Goal: Task Accomplishment & Management: Use online tool/utility

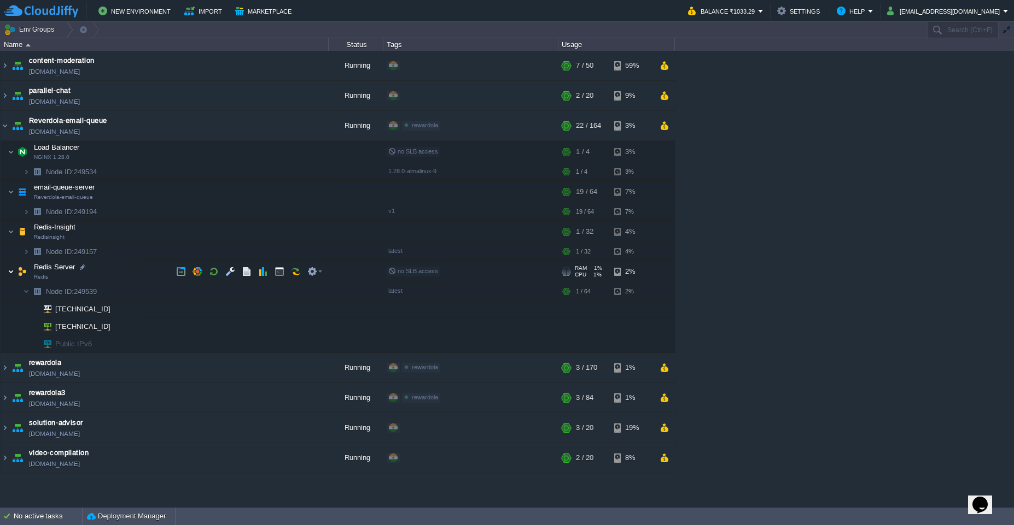
click at [13, 269] on img at bounding box center [11, 272] width 7 height 22
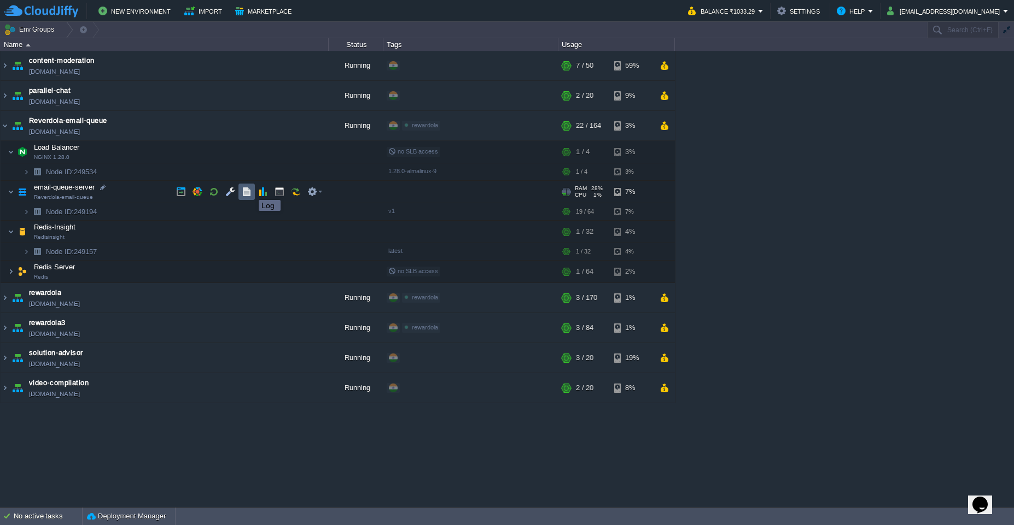
click at [249, 190] on button "button" at bounding box center [247, 192] width 10 height 10
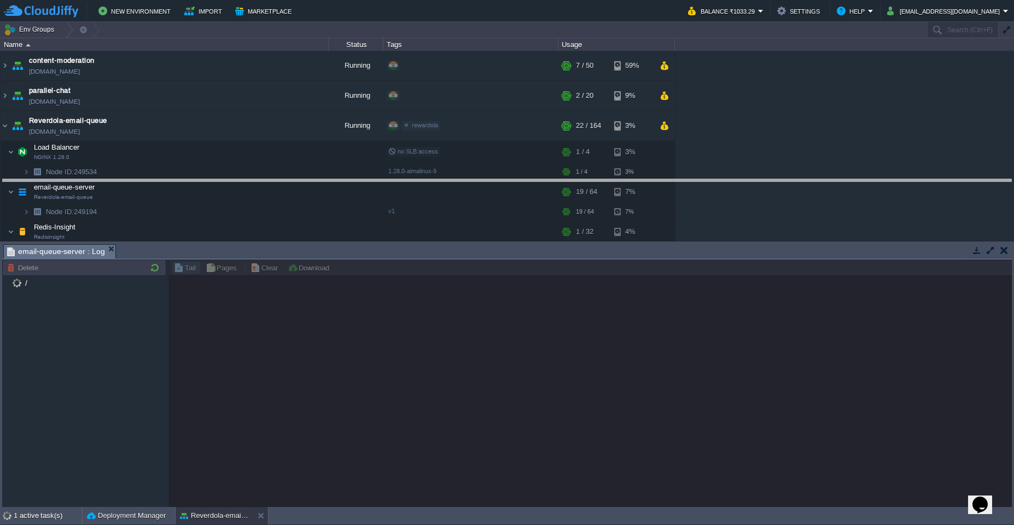
drag, startPoint x: 472, startPoint y: 254, endPoint x: 455, endPoint y: 180, distance: 76.3
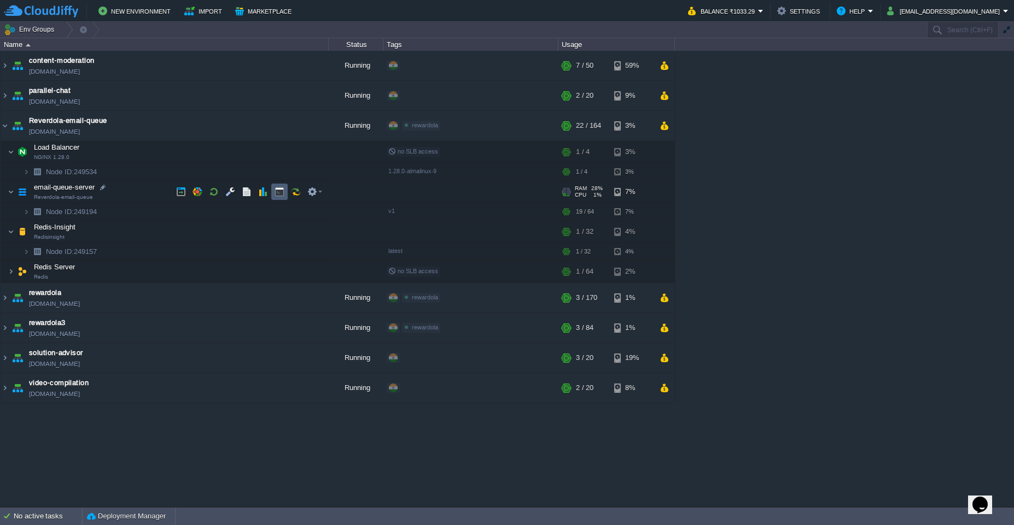
click at [272, 195] on td at bounding box center [279, 192] width 16 height 16
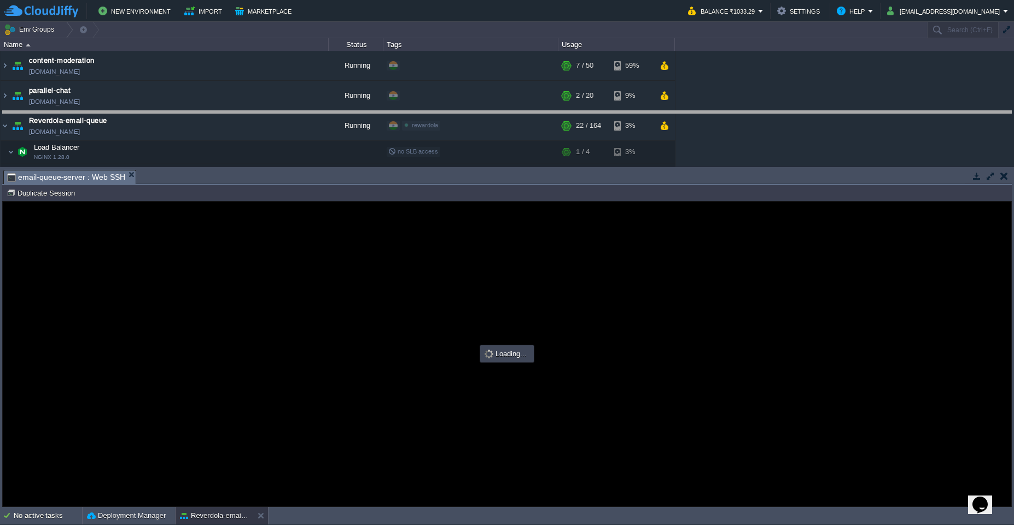
drag, startPoint x: 459, startPoint y: 178, endPoint x: 466, endPoint y: 119, distance: 59.5
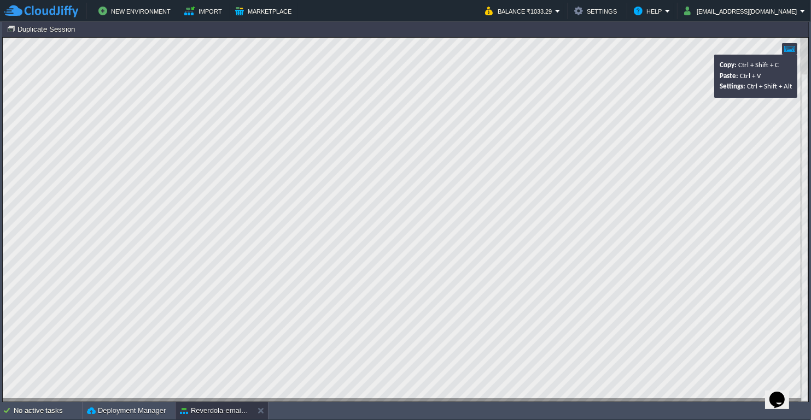
click at [792, 50] on div at bounding box center [789, 48] width 15 height 11
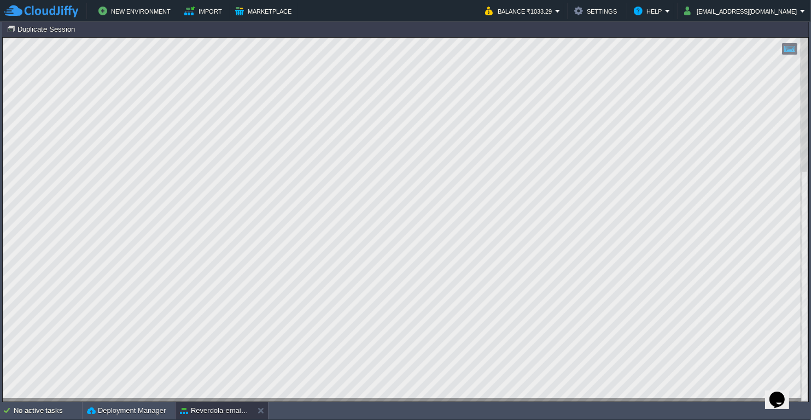
drag, startPoint x: 772, startPoint y: 26, endPoint x: 647, endPoint y: 35, distance: 125.5
click at [770, 28] on td "Node ID: 249194 Duplicate Session" at bounding box center [405, 28] width 804 height 13
click at [42, 25] on button "Duplicate Session" at bounding box center [43, 29] width 72 height 10
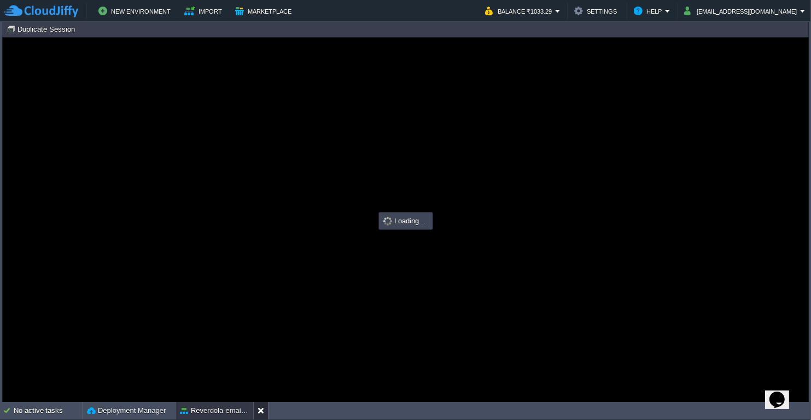
click at [257, 416] on button at bounding box center [262, 411] width 11 height 11
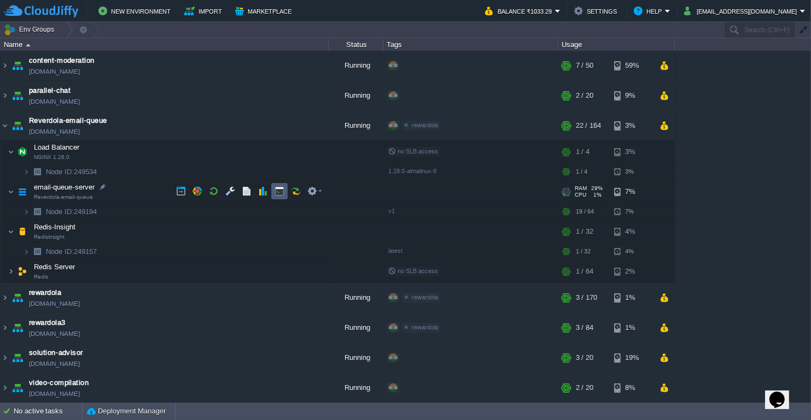
click at [285, 191] on td at bounding box center [279, 191] width 16 height 16
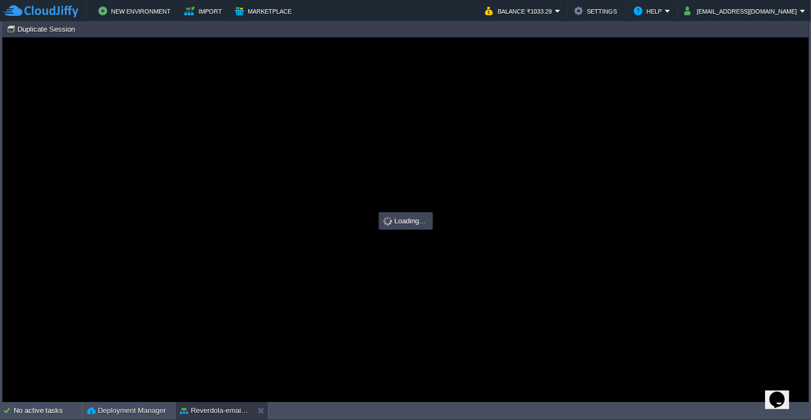
type input "#000000"
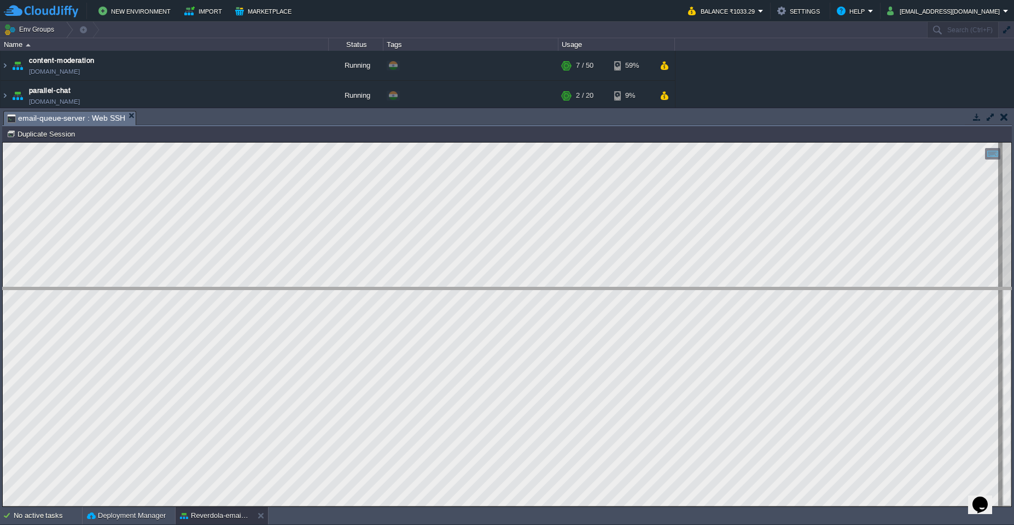
drag, startPoint x: 221, startPoint y: 115, endPoint x: 271, endPoint y: 321, distance: 212.5
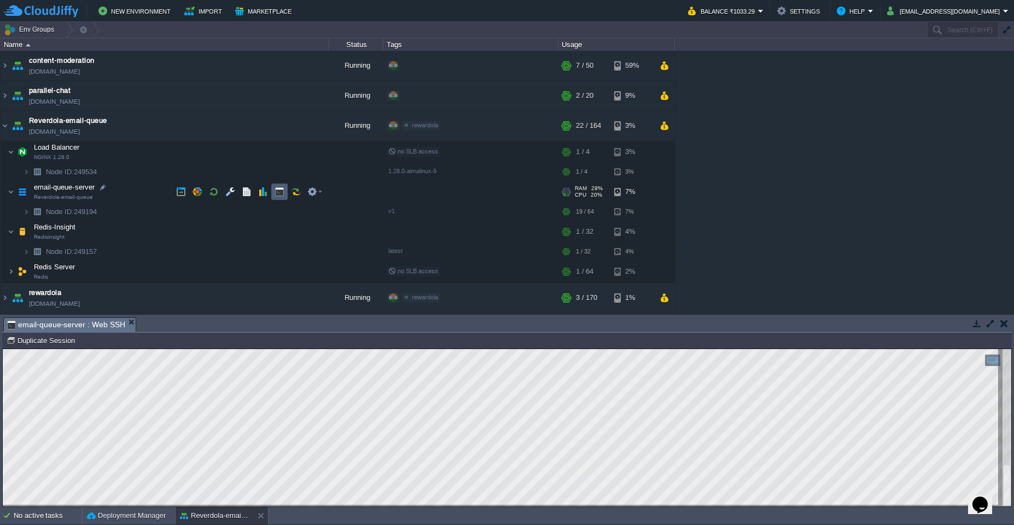
click at [272, 193] on td at bounding box center [279, 192] width 16 height 16
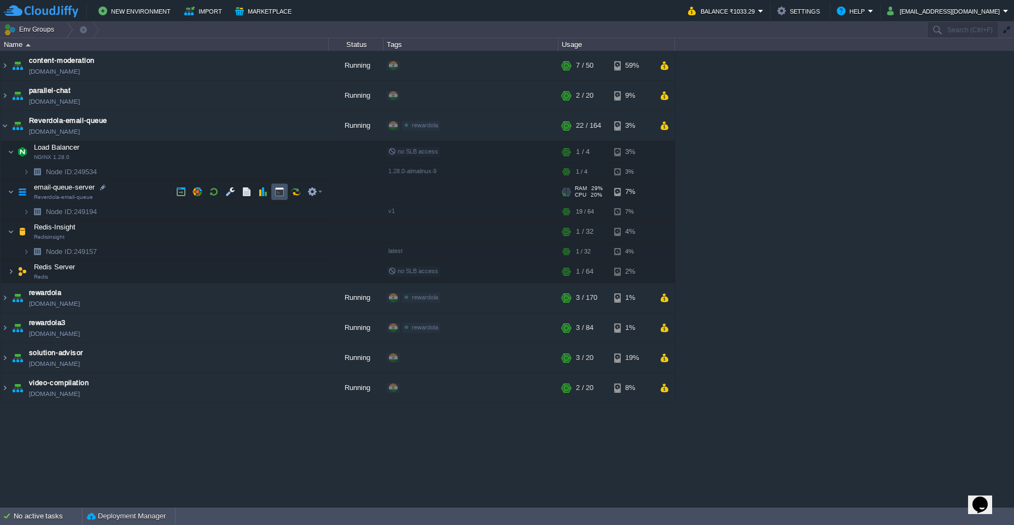
click at [280, 194] on button "button" at bounding box center [279, 192] width 10 height 10
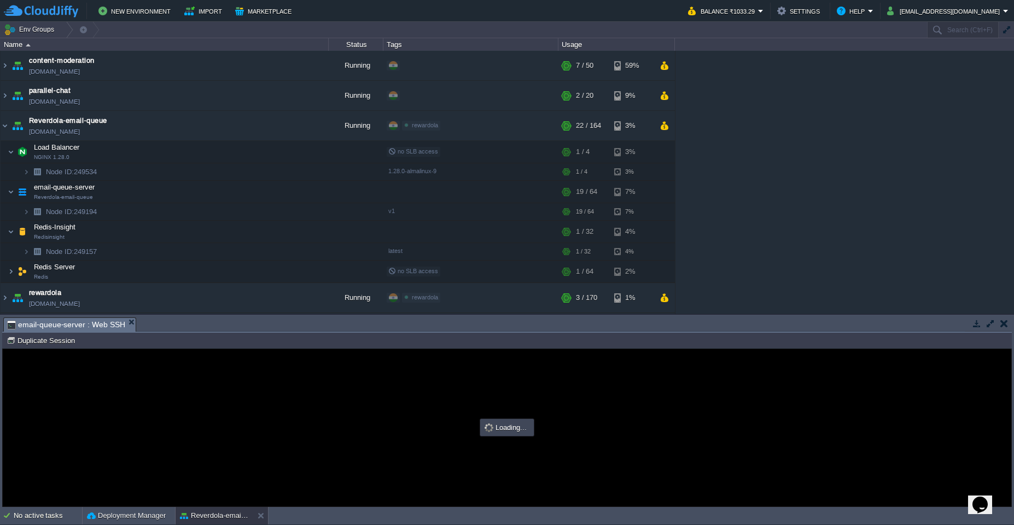
type input "#000000"
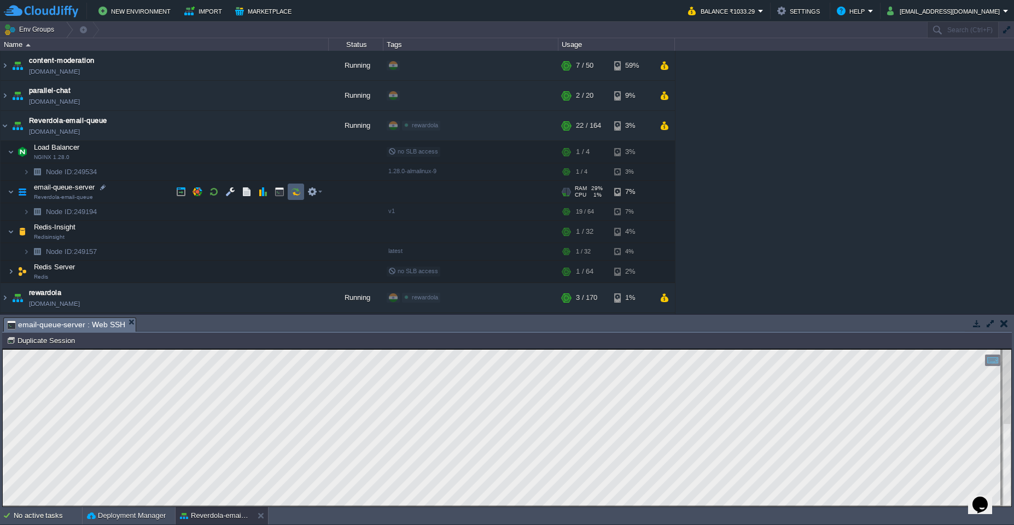
click at [301, 190] on td at bounding box center [296, 192] width 16 height 16
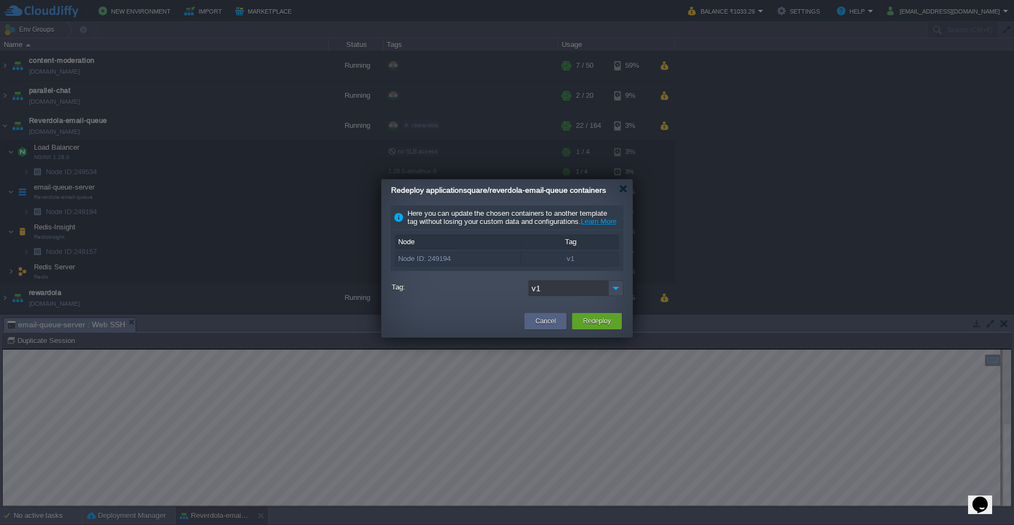
click at [512, 266] on div "Node ID: 249194" at bounding box center [457, 259] width 125 height 14
click at [624, 189] on div at bounding box center [623, 189] width 8 height 8
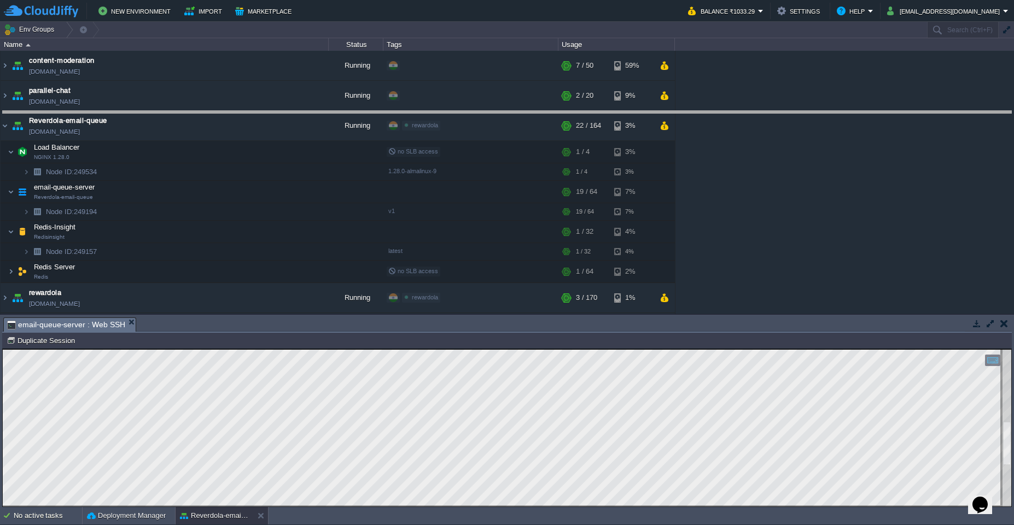
drag, startPoint x: 395, startPoint y: 323, endPoint x: 364, endPoint y: 116, distance: 209.1
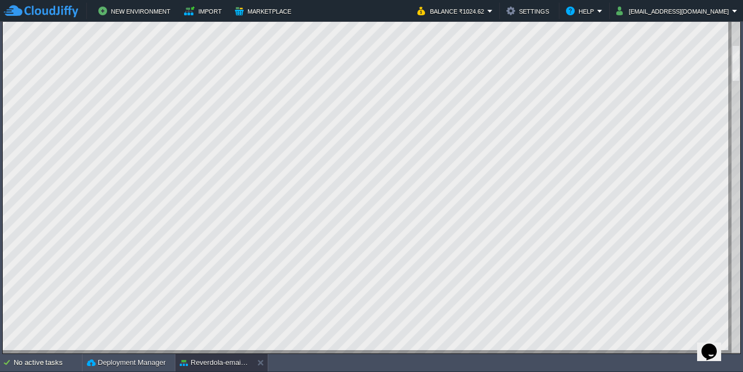
click at [728, 319] on div at bounding box center [372, 172] width 738 height 364
click at [33, 231] on div at bounding box center [372, 172] width 738 height 364
click at [3, 247] on iframe at bounding box center [372, 172] width 738 height 364
click at [3, 247] on div "Copy: Ctrl + Shift + C Paste: Ctrl + V Settings: Ctrl + Shift + Alt 0" at bounding box center [372, 172] width 738 height 364
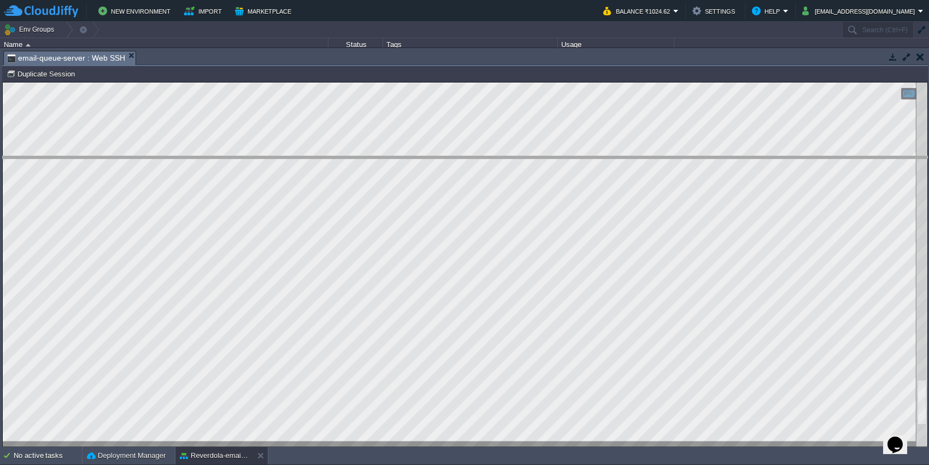
drag, startPoint x: 379, startPoint y: 57, endPoint x: 356, endPoint y: 163, distance: 109.0
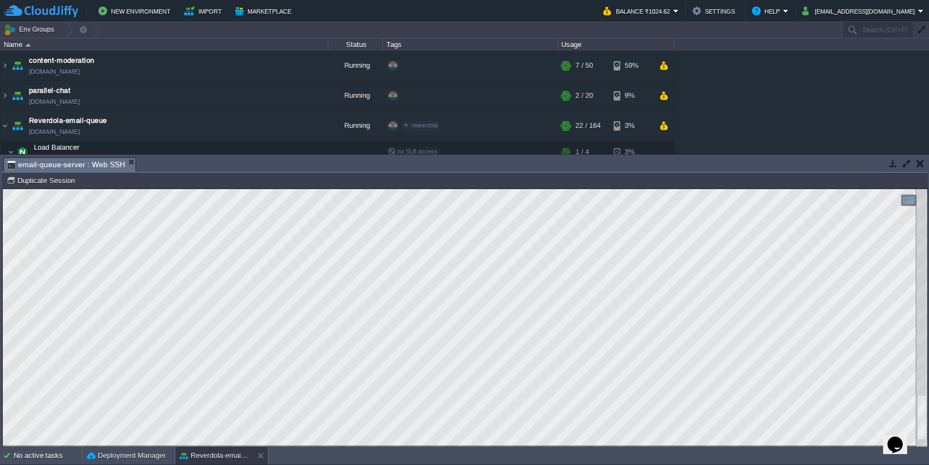
click at [904, 166] on button "button" at bounding box center [907, 164] width 10 height 10
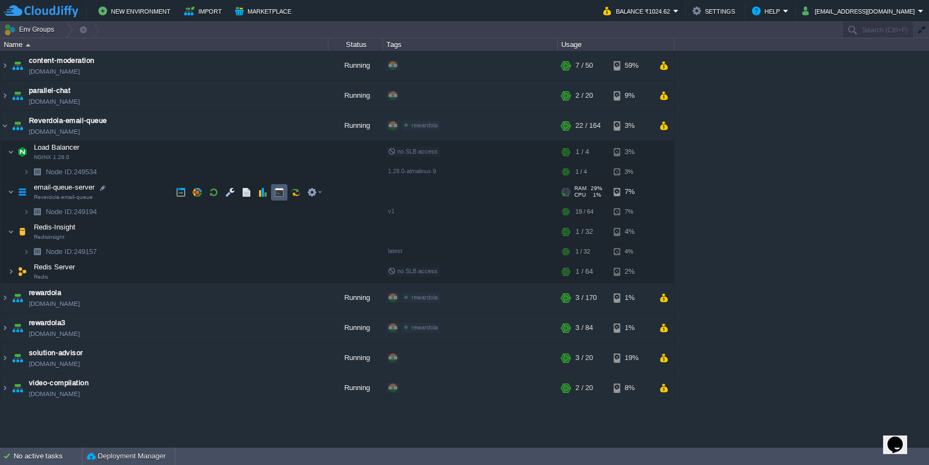
click at [277, 191] on button "button" at bounding box center [279, 193] width 10 height 10
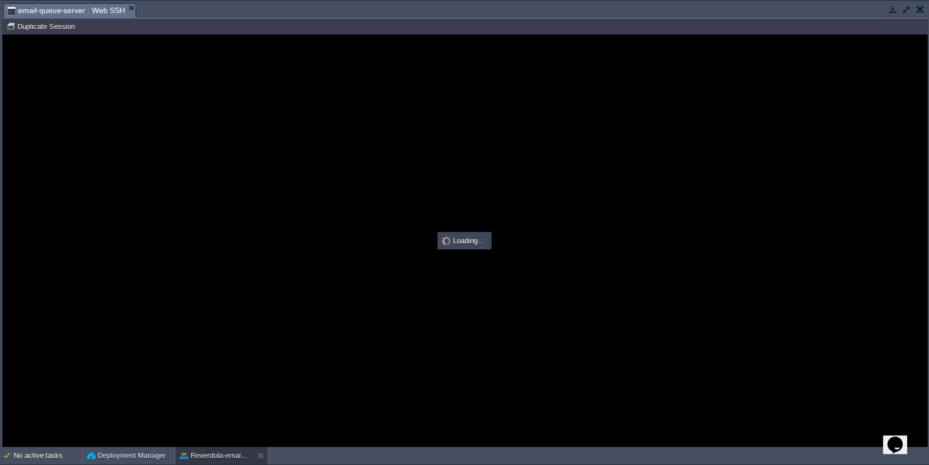
type input "#000000"
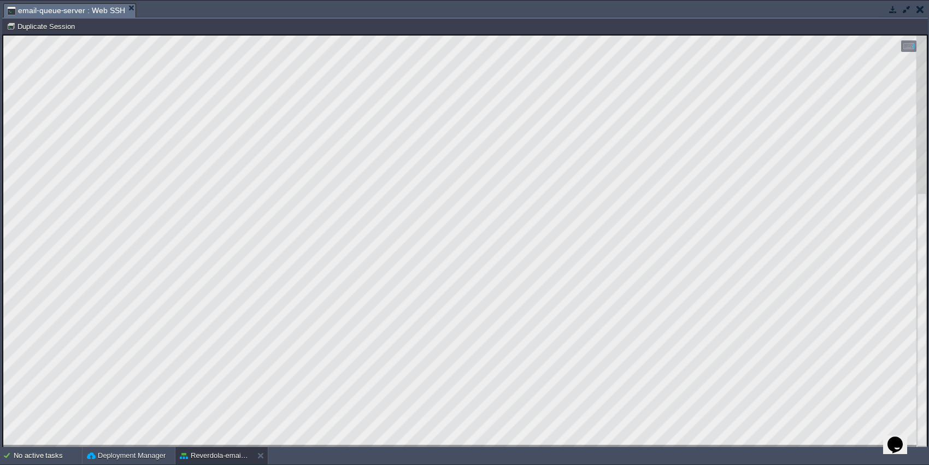
click at [3, 35] on html "Copy: Ctrl + Shift + C Paste: Ctrl + V Settings: Ctrl + Shift + Alt 0" at bounding box center [465, 35] width 925 height 0
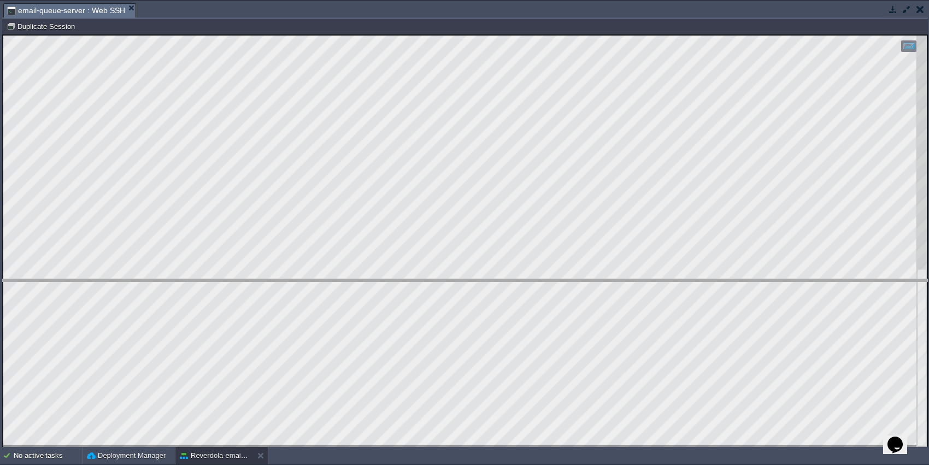
drag, startPoint x: 214, startPoint y: 16, endPoint x: 225, endPoint y: 292, distance: 276.3
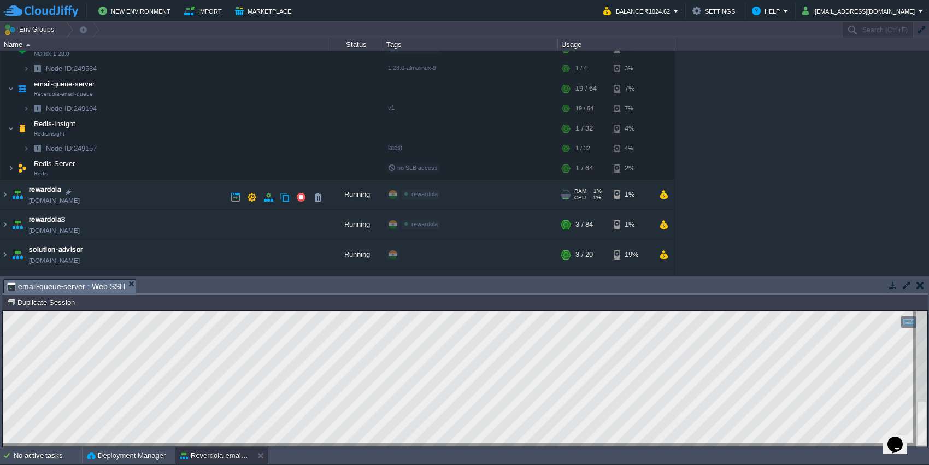
scroll to position [128, 0]
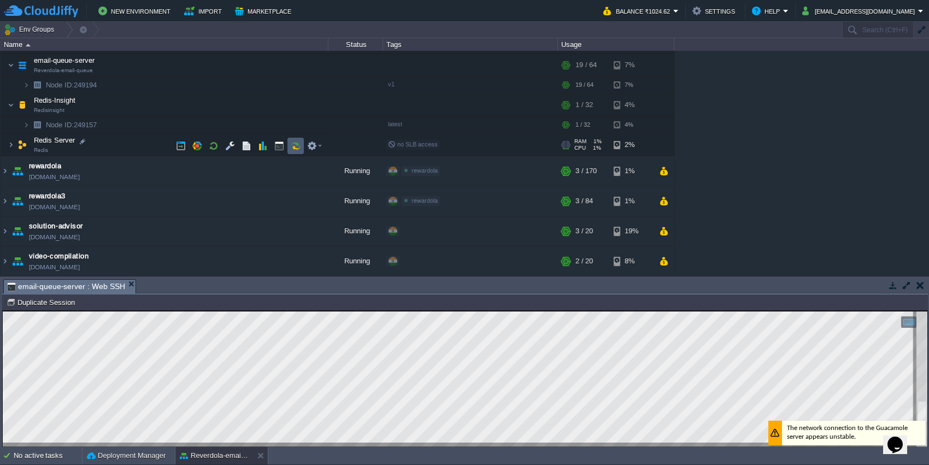
click at [288, 142] on td at bounding box center [296, 146] width 16 height 16
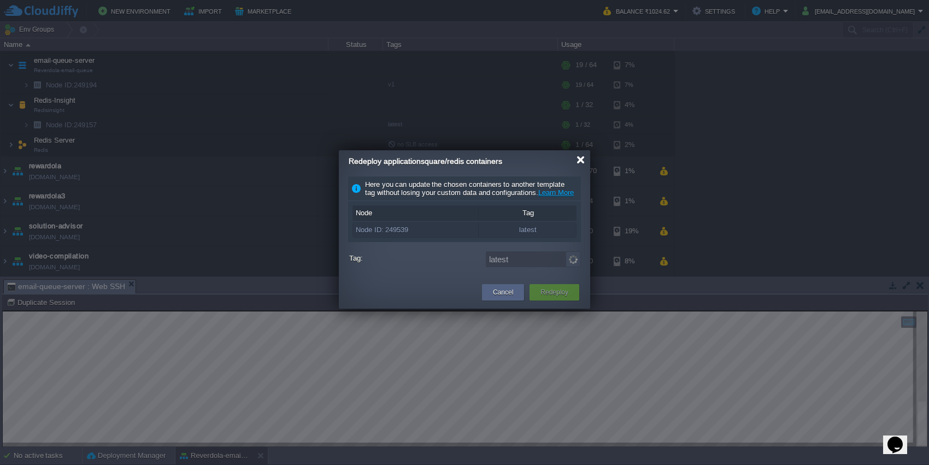
click at [577, 162] on div at bounding box center [581, 160] width 8 height 8
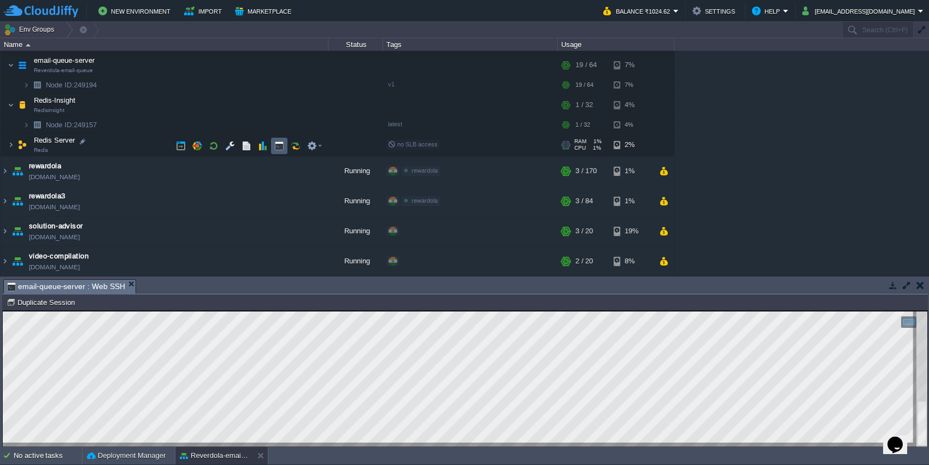
click at [272, 138] on td at bounding box center [279, 146] width 16 height 16
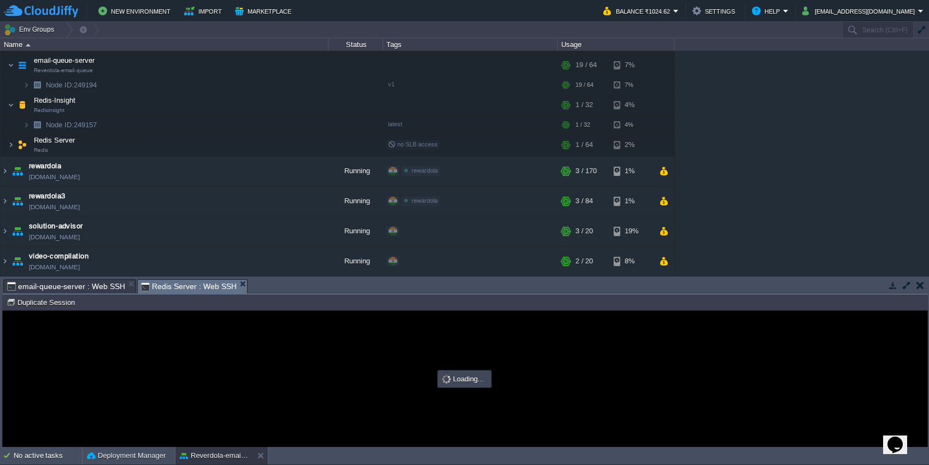
scroll to position [0, 0]
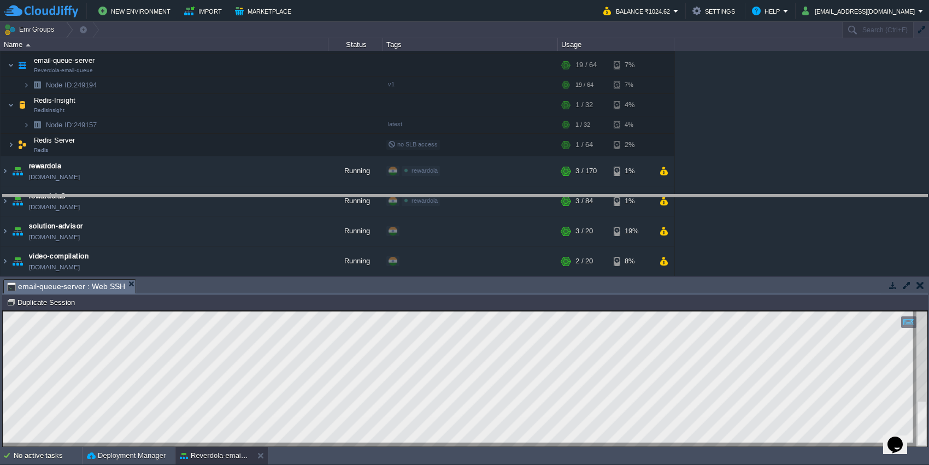
drag, startPoint x: 292, startPoint y: 290, endPoint x: 317, endPoint y: 183, distance: 109.9
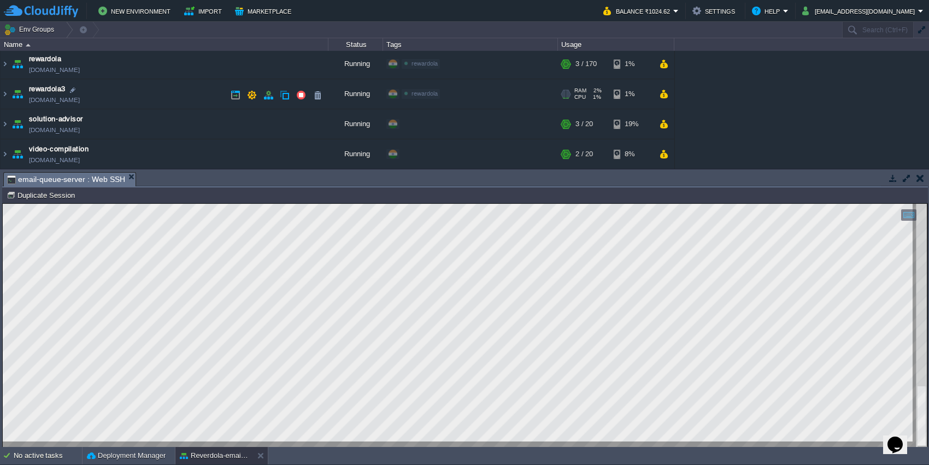
scroll to position [113, 0]
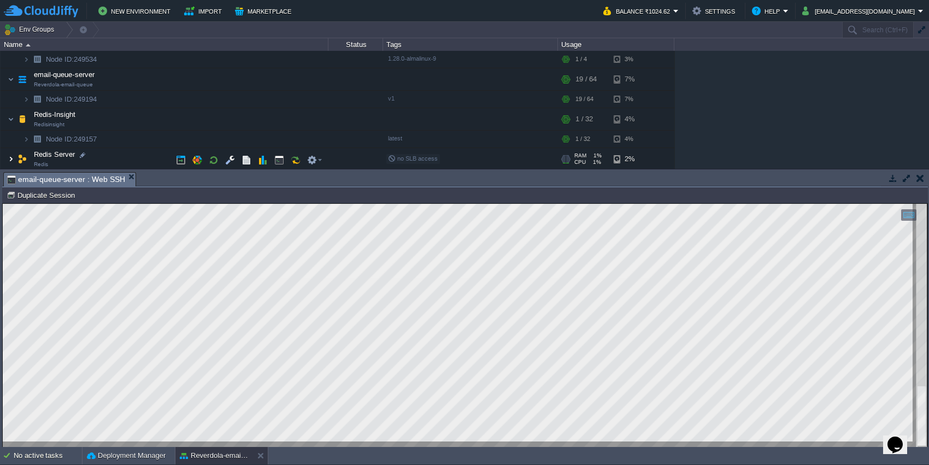
click at [12, 161] on img at bounding box center [11, 159] width 7 height 22
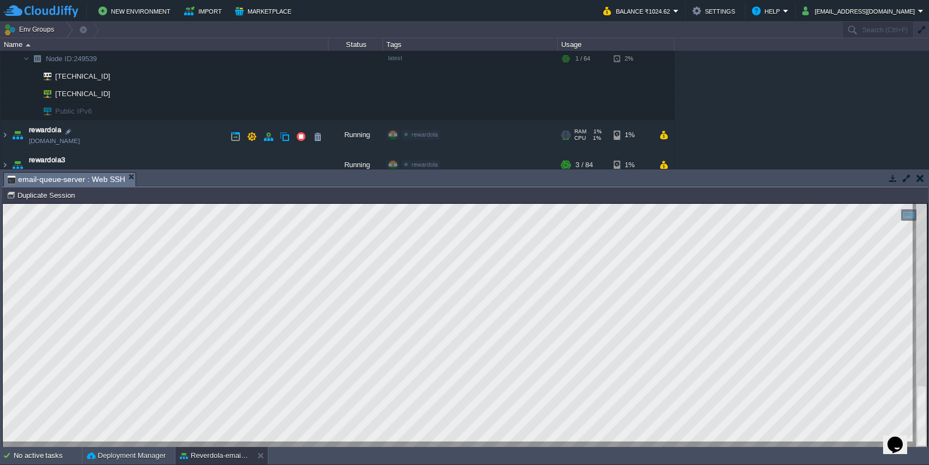
scroll to position [236, 0]
click at [112, 91] on div at bounding box center [108, 93] width 10 height 10
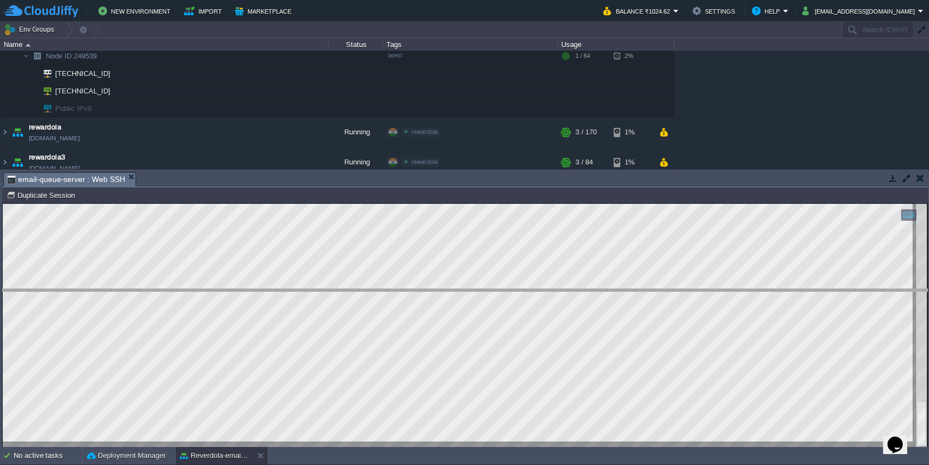
drag, startPoint x: 295, startPoint y: 178, endPoint x: 281, endPoint y: 323, distance: 145.6
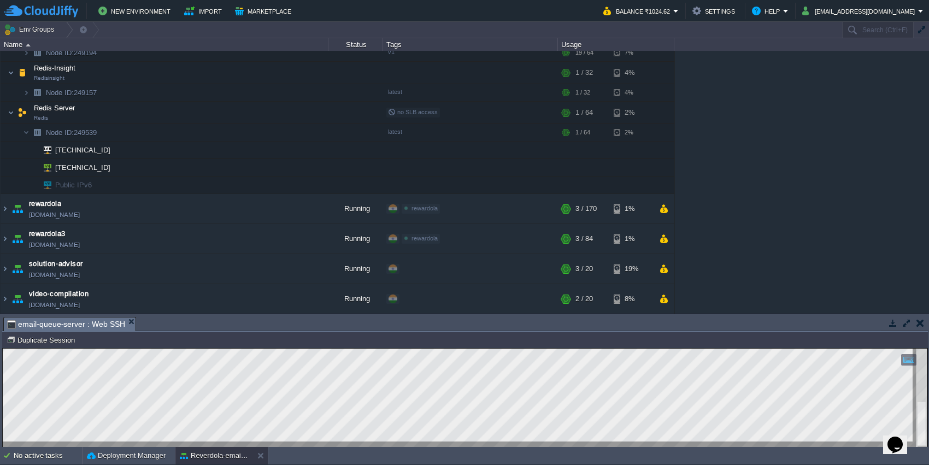
scroll to position [161, 0]
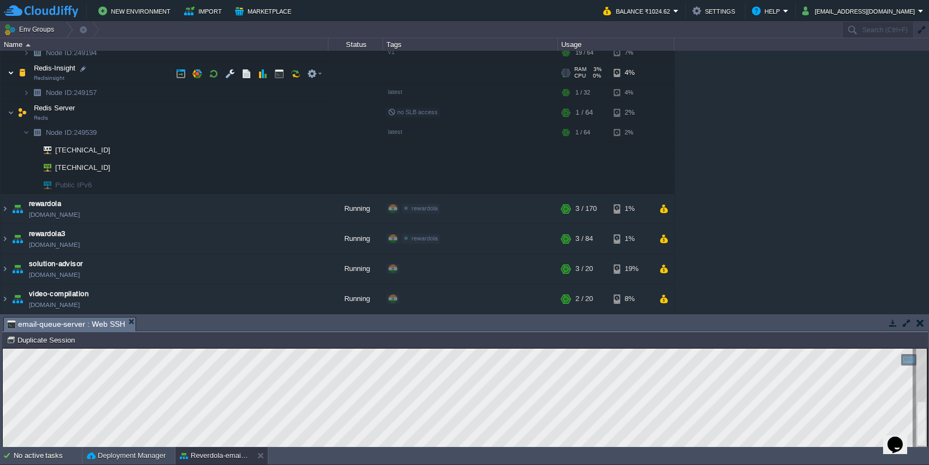
click at [8, 74] on img at bounding box center [11, 73] width 7 height 22
click at [8, 74] on td "Node ID: 249194" at bounding box center [165, 70] width 328 height 17
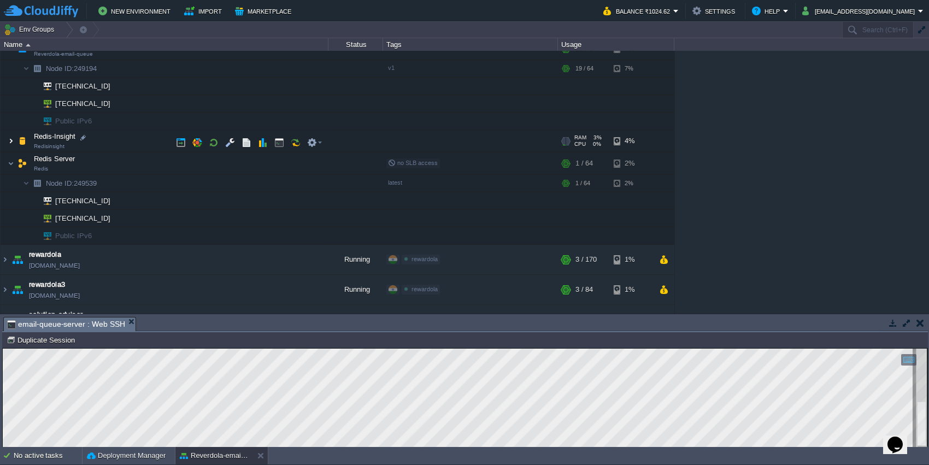
click at [11, 140] on img at bounding box center [11, 141] width 7 height 22
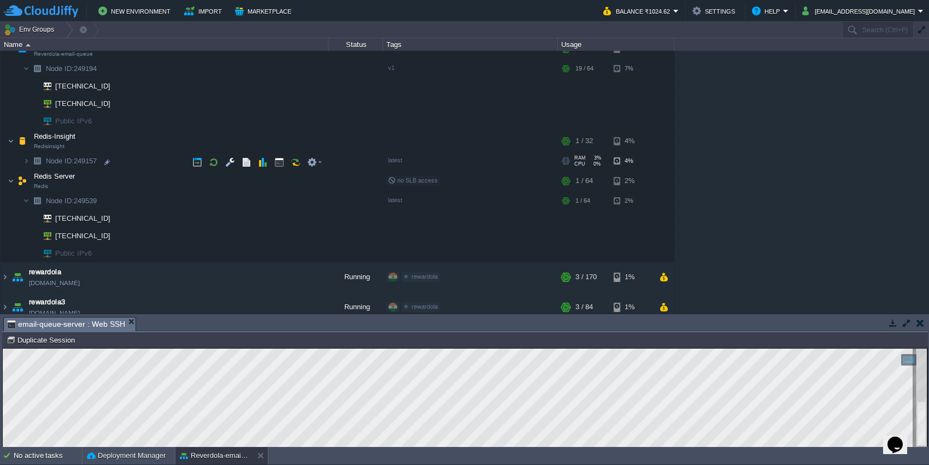
click at [30, 160] on img at bounding box center [37, 161] width 15 height 17
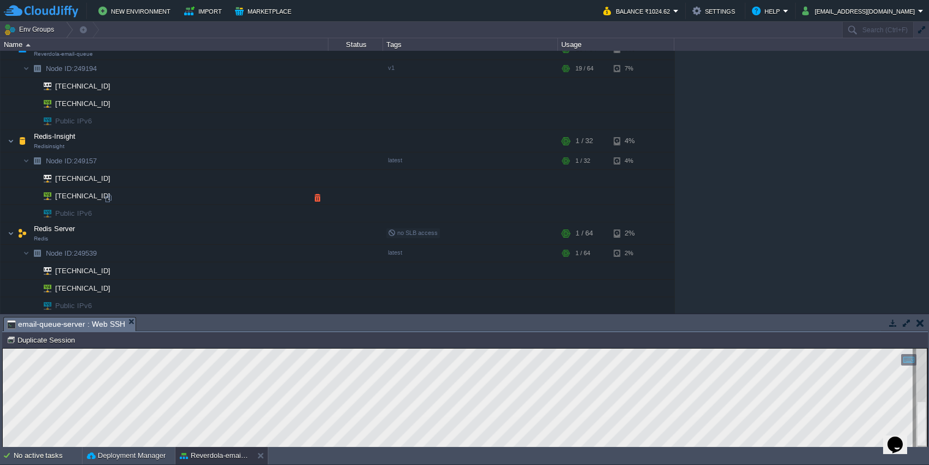
click at [103, 191] on td "[TECHNICAL_ID]" at bounding box center [165, 196] width 328 height 17
click at [109, 195] on div at bounding box center [108, 199] width 10 height 10
click at [109, 291] on div at bounding box center [108, 291] width 10 height 10
click at [906, 324] on button "button" at bounding box center [907, 323] width 10 height 10
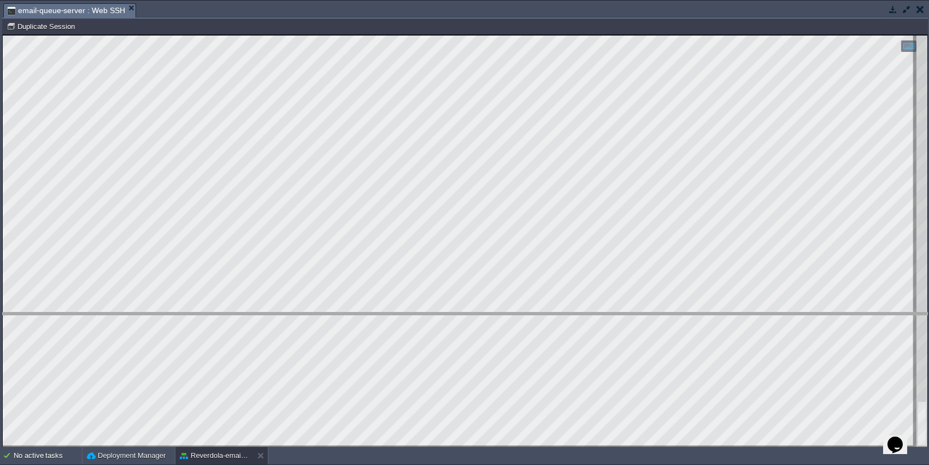
drag, startPoint x: 226, startPoint y: 11, endPoint x: 255, endPoint y: 320, distance: 310.7
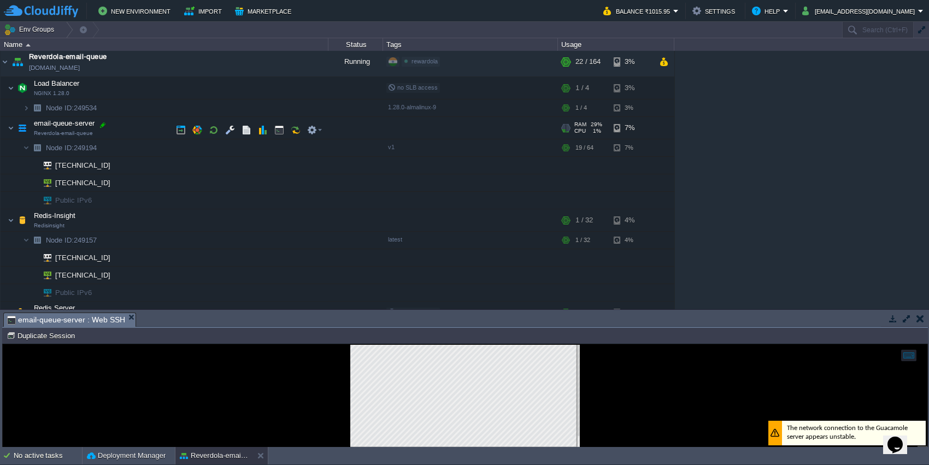
scroll to position [20, 0]
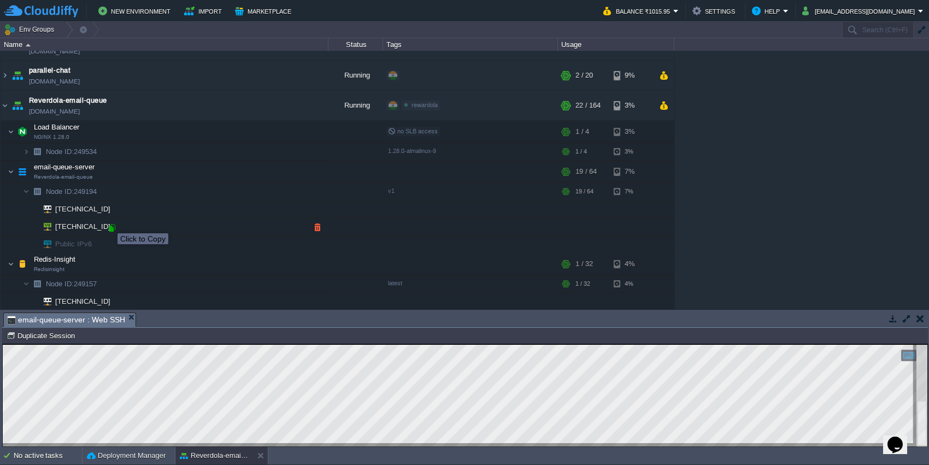
click at [109, 224] on div at bounding box center [112, 228] width 10 height 10
type input "[TECHNICAL_ID]"
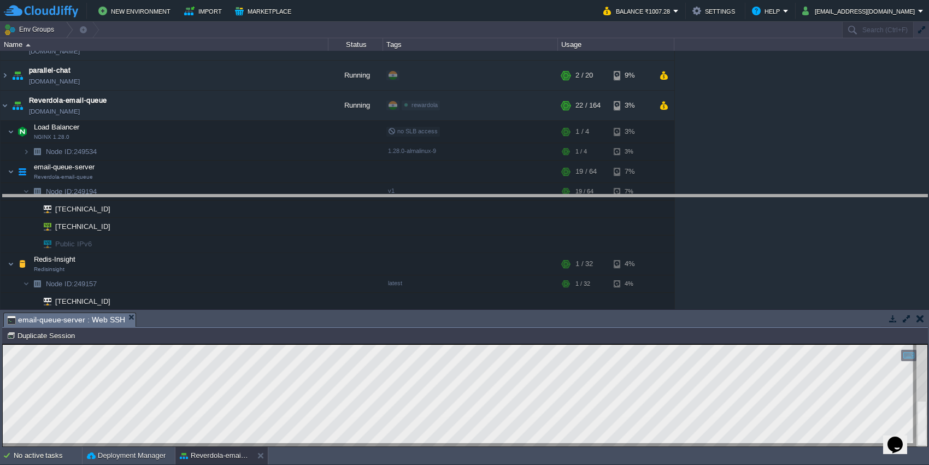
drag, startPoint x: 417, startPoint y: 324, endPoint x: 403, endPoint y: 204, distance: 120.0
